Goal: Obtain resource: Obtain resource

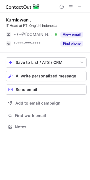
scroll to position [123, 90]
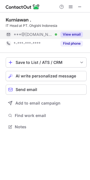
click at [69, 30] on div "View email" at bounding box center [70, 34] width 26 height 9
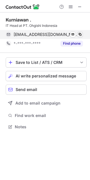
click at [77, 34] on div "[EMAIL_ADDRESS][DOMAIN_NAME] Verified Send email Copy" at bounding box center [44, 34] width 77 height 9
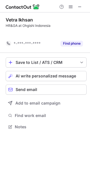
scroll to position [2, 3]
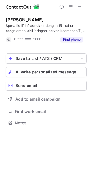
scroll to position [3, 3]
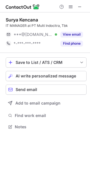
scroll to position [123, 90]
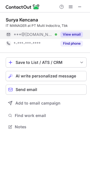
click at [74, 32] on button "View email" at bounding box center [71, 35] width 22 height 6
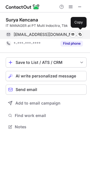
click at [81, 38] on div "sgoldstar@yahoo.com Verified Send email Copy" at bounding box center [44, 34] width 77 height 9
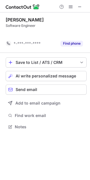
scroll to position [2, 3]
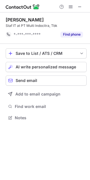
scroll to position [2, 3]
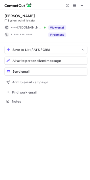
scroll to position [123, 90]
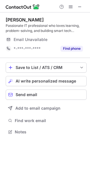
scroll to position [128, 90]
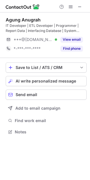
scroll to position [128, 90]
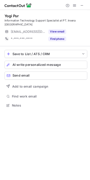
scroll to position [128, 90]
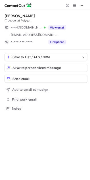
scroll to position [132, 90]
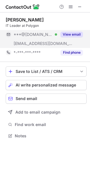
click at [61, 34] on button "View email" at bounding box center [71, 35] width 22 height 6
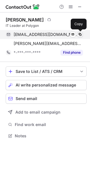
click at [81, 32] on button at bounding box center [80, 35] width 6 height 6
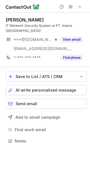
scroll to position [137, 90]
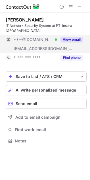
click at [80, 40] on button "View email" at bounding box center [71, 40] width 22 height 6
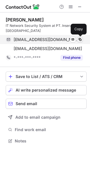
click at [80, 39] on span at bounding box center [80, 39] width 5 height 5
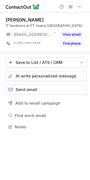
scroll to position [123, 90]
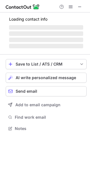
scroll to position [137, 90]
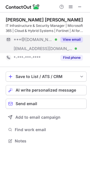
click at [61, 38] on button "View email" at bounding box center [71, 40] width 22 height 6
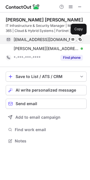
click at [79, 36] on div "[EMAIL_ADDRESS][DOMAIN_NAME] Verified Send email Copy" at bounding box center [44, 39] width 77 height 9
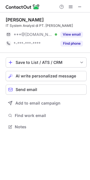
scroll to position [123, 90]
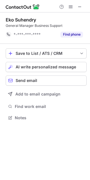
scroll to position [2, 3]
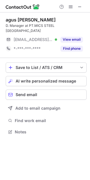
scroll to position [123, 90]
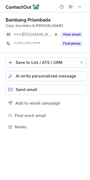
scroll to position [123, 90]
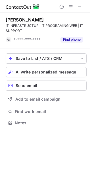
scroll to position [3, 3]
